Goal: Navigation & Orientation: Find specific page/section

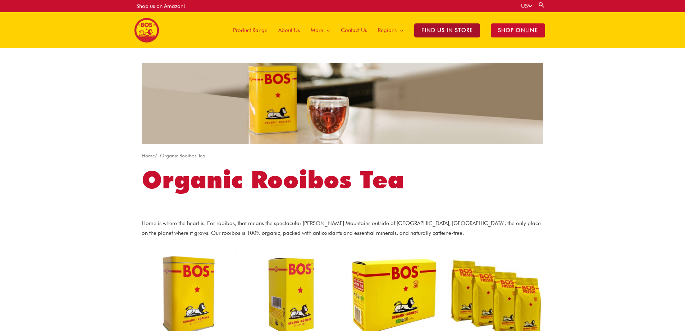
click at [462, 32] on span "Find Us in Store" at bounding box center [448, 30] width 66 height 14
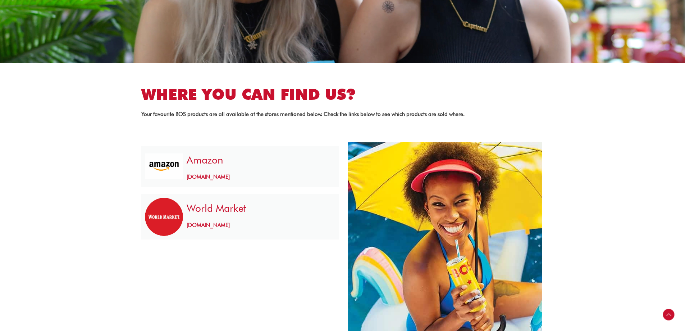
scroll to position [216, 0]
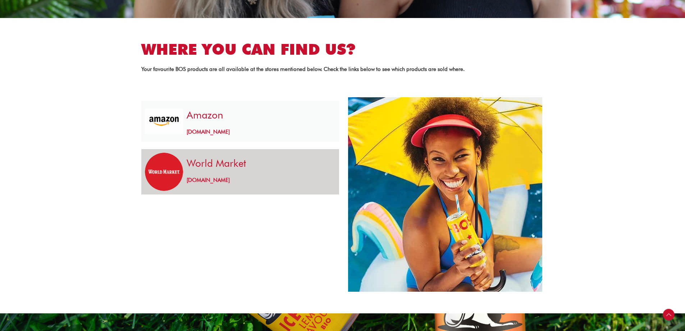
click at [194, 179] on link "[DOMAIN_NAME]" at bounding box center [208, 180] width 43 height 6
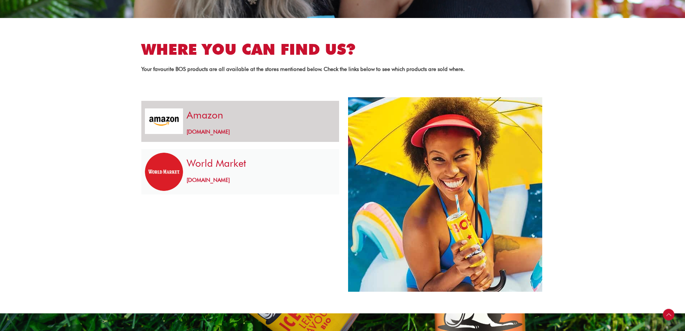
click at [207, 120] on h3 "Amazon" at bounding box center [259, 115] width 145 height 14
click at [208, 131] on link "www.amazon.com" at bounding box center [208, 131] width 43 height 6
